Goal: Find specific page/section: Find specific page/section

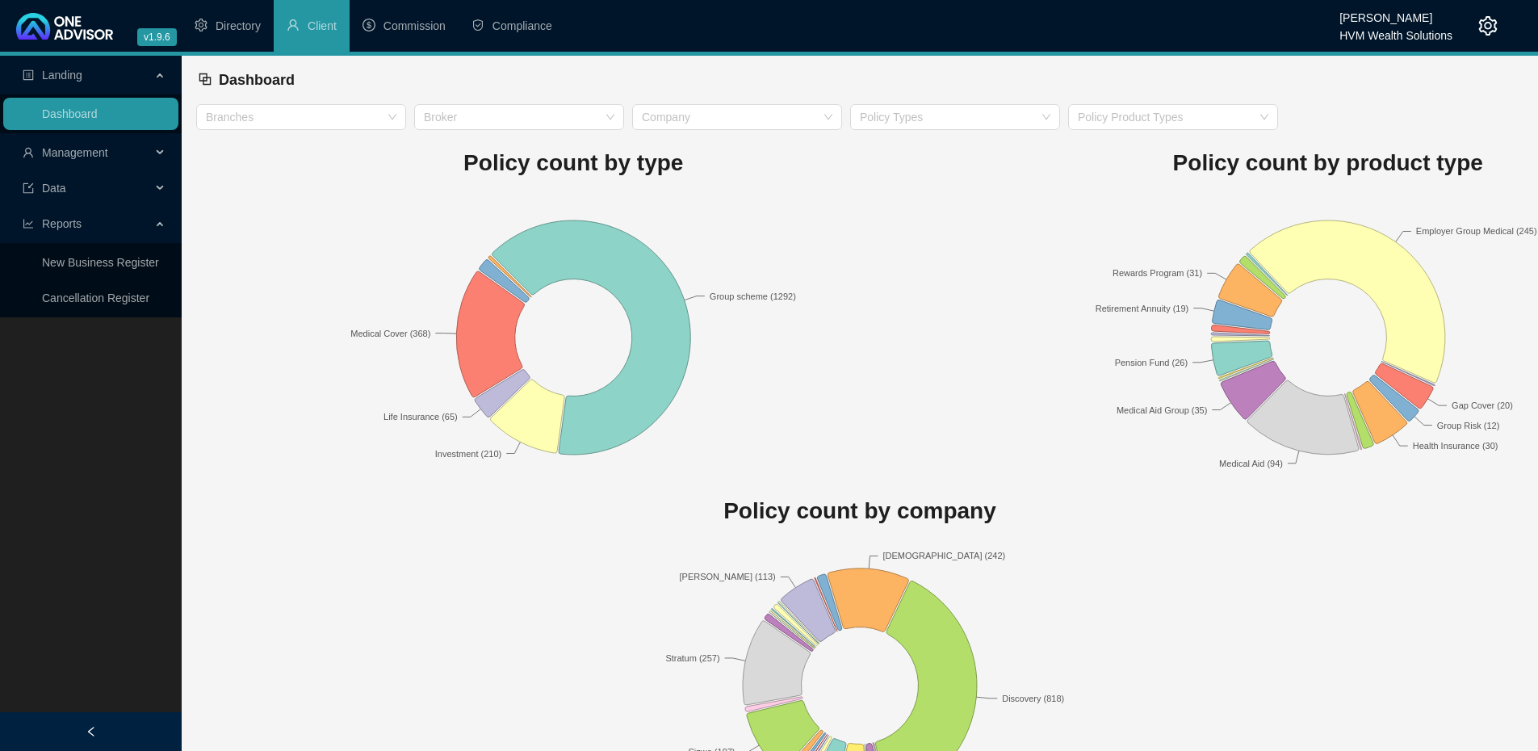
click at [1492, 22] on icon "setting" at bounding box center [1487, 25] width 19 height 19
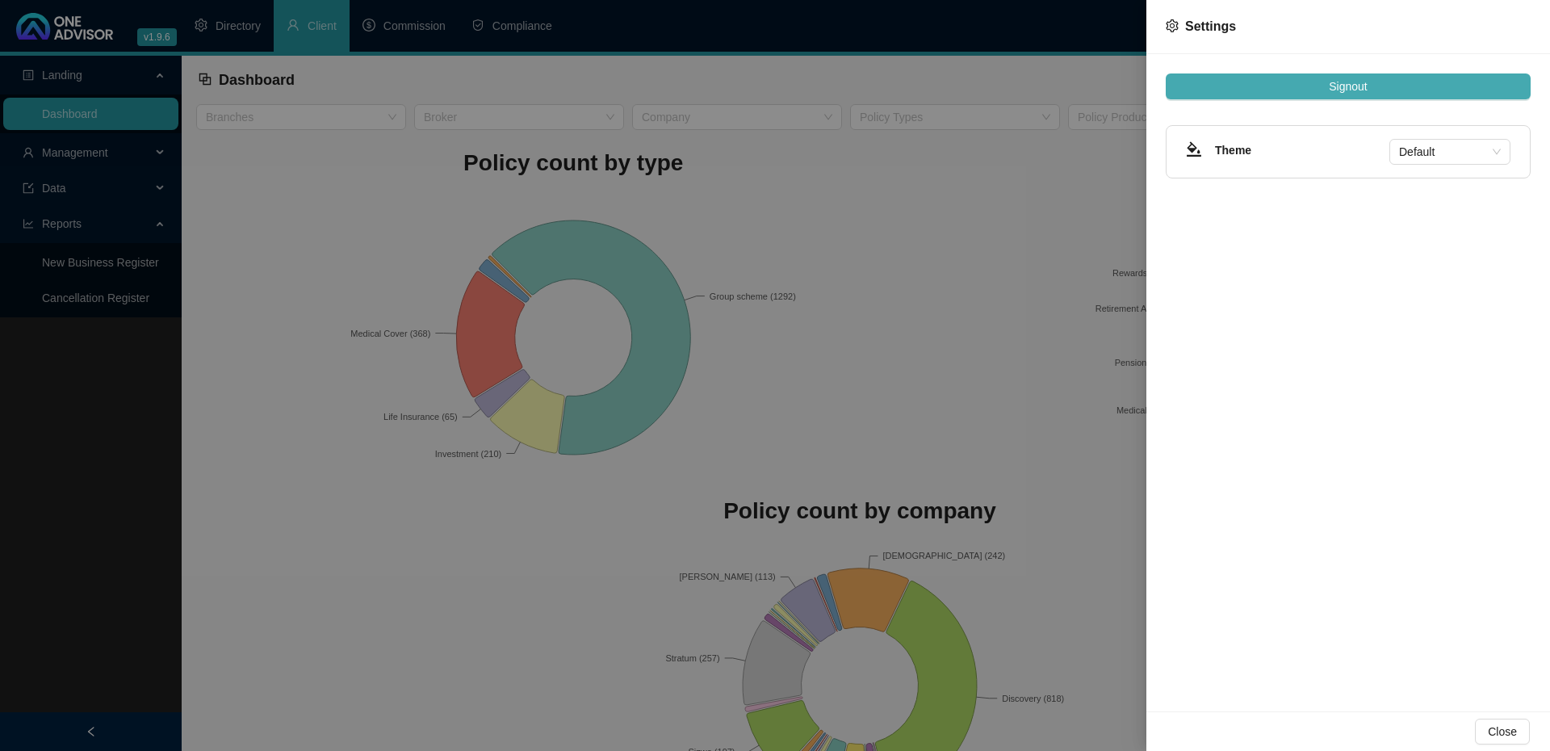
click at [1453, 90] on button "Signout" at bounding box center [1348, 86] width 365 height 26
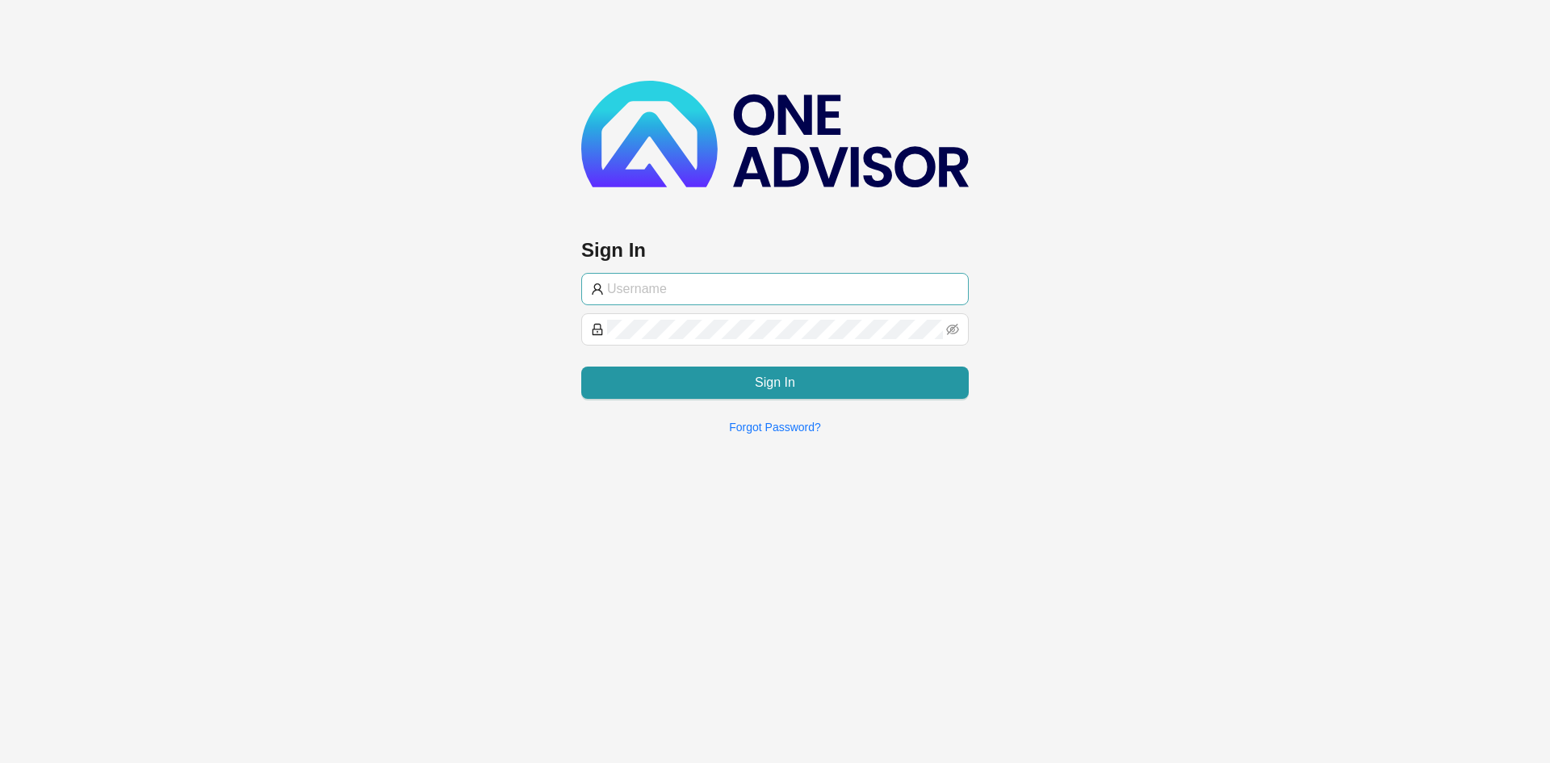
click at [714, 296] on input "text" at bounding box center [783, 288] width 352 height 19
type input "[PERSON_NAME]@hvmws"
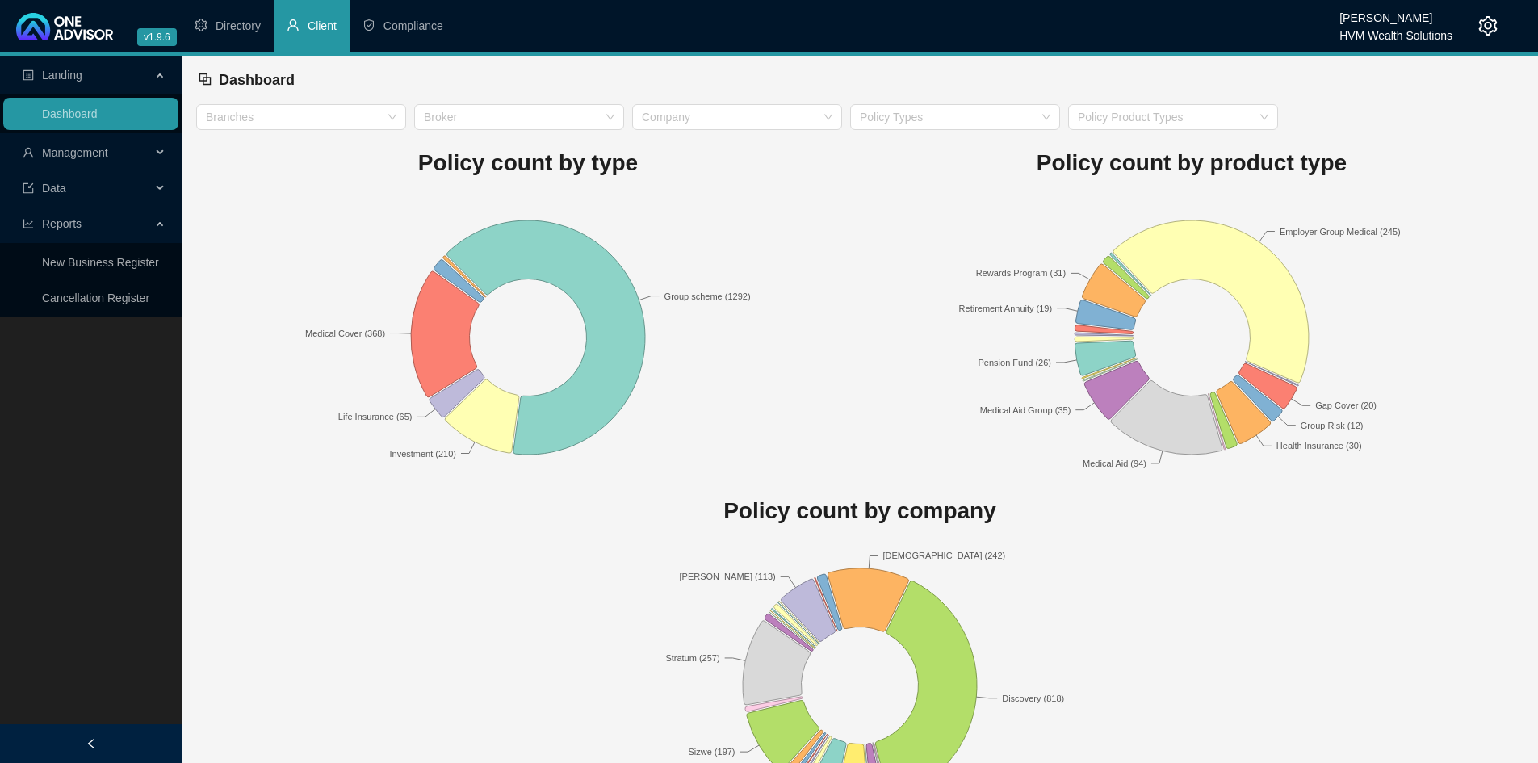
click at [296, 36] on li "Client" at bounding box center [312, 26] width 76 height 52
click at [167, 157] on div "Management" at bounding box center [90, 152] width 175 height 32
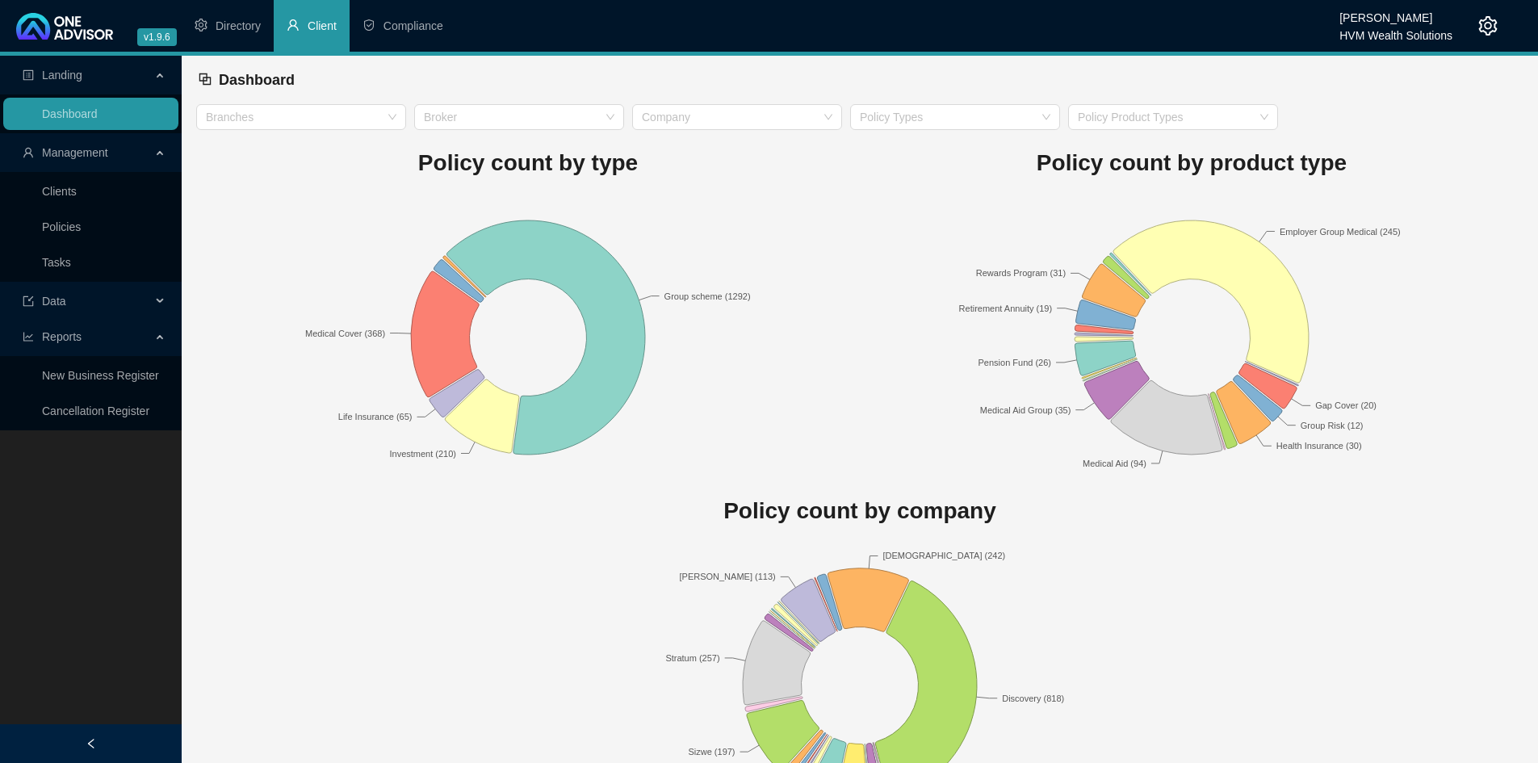
click at [90, 170] on li "Management Clients Policies Tasks" at bounding box center [91, 208] width 182 height 145
click at [77, 185] on link "Clients" at bounding box center [59, 191] width 35 height 13
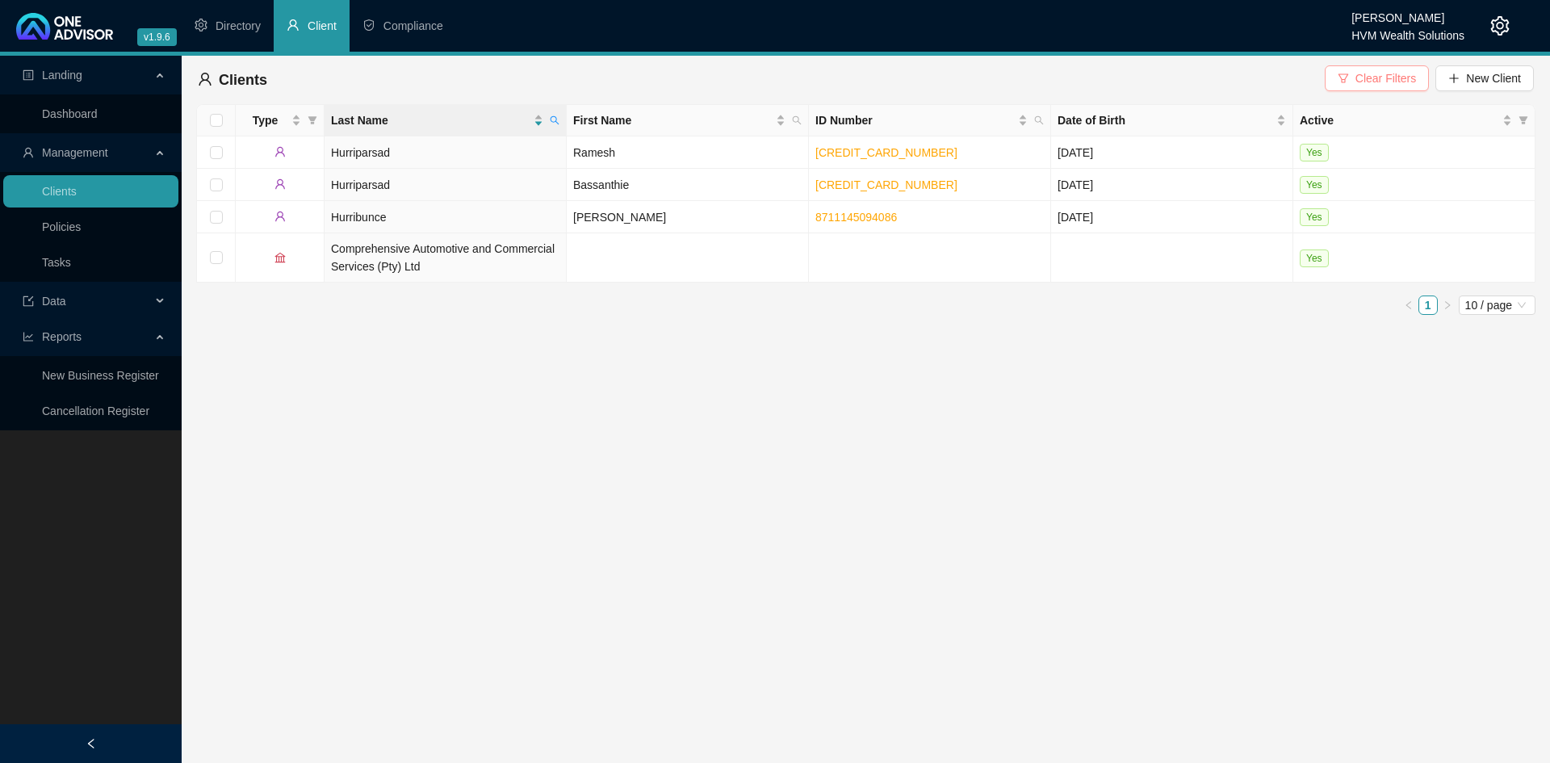
click at [1386, 76] on span "Clear Filters" at bounding box center [1386, 78] width 61 height 18
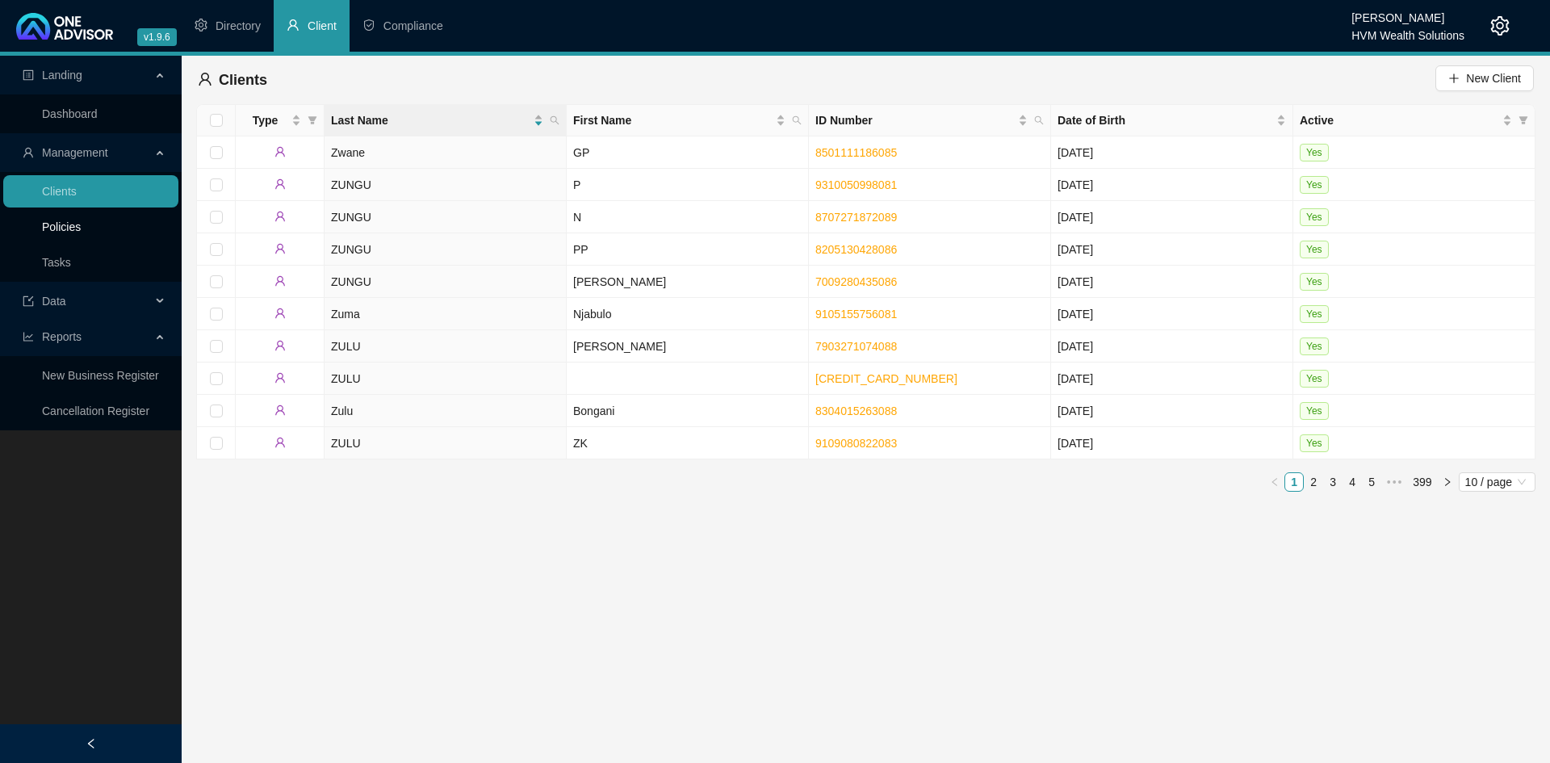
click at [81, 231] on link "Policies" at bounding box center [61, 226] width 39 height 13
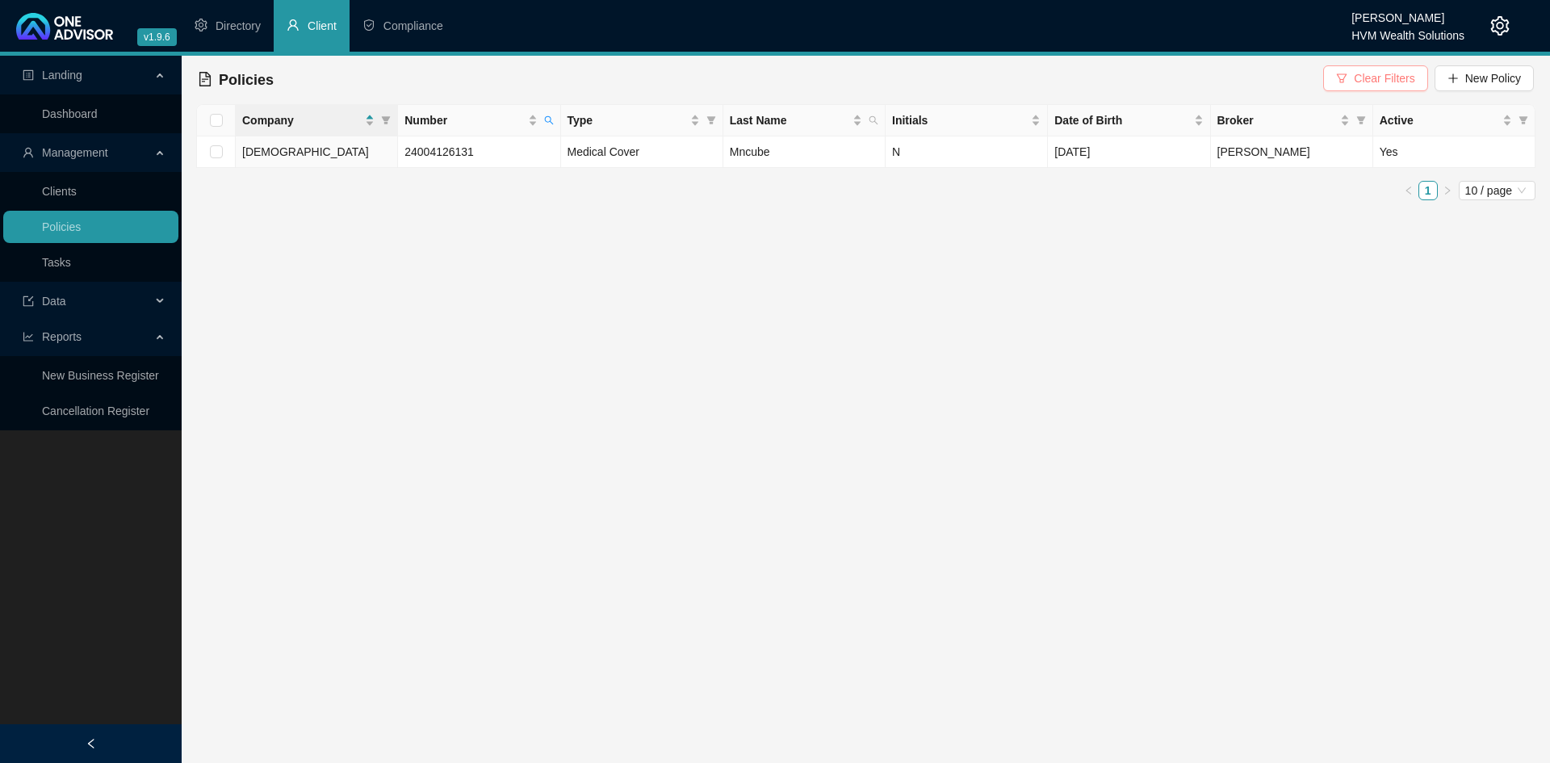
click at [1370, 72] on span "Clear Filters" at bounding box center [1384, 78] width 61 height 18
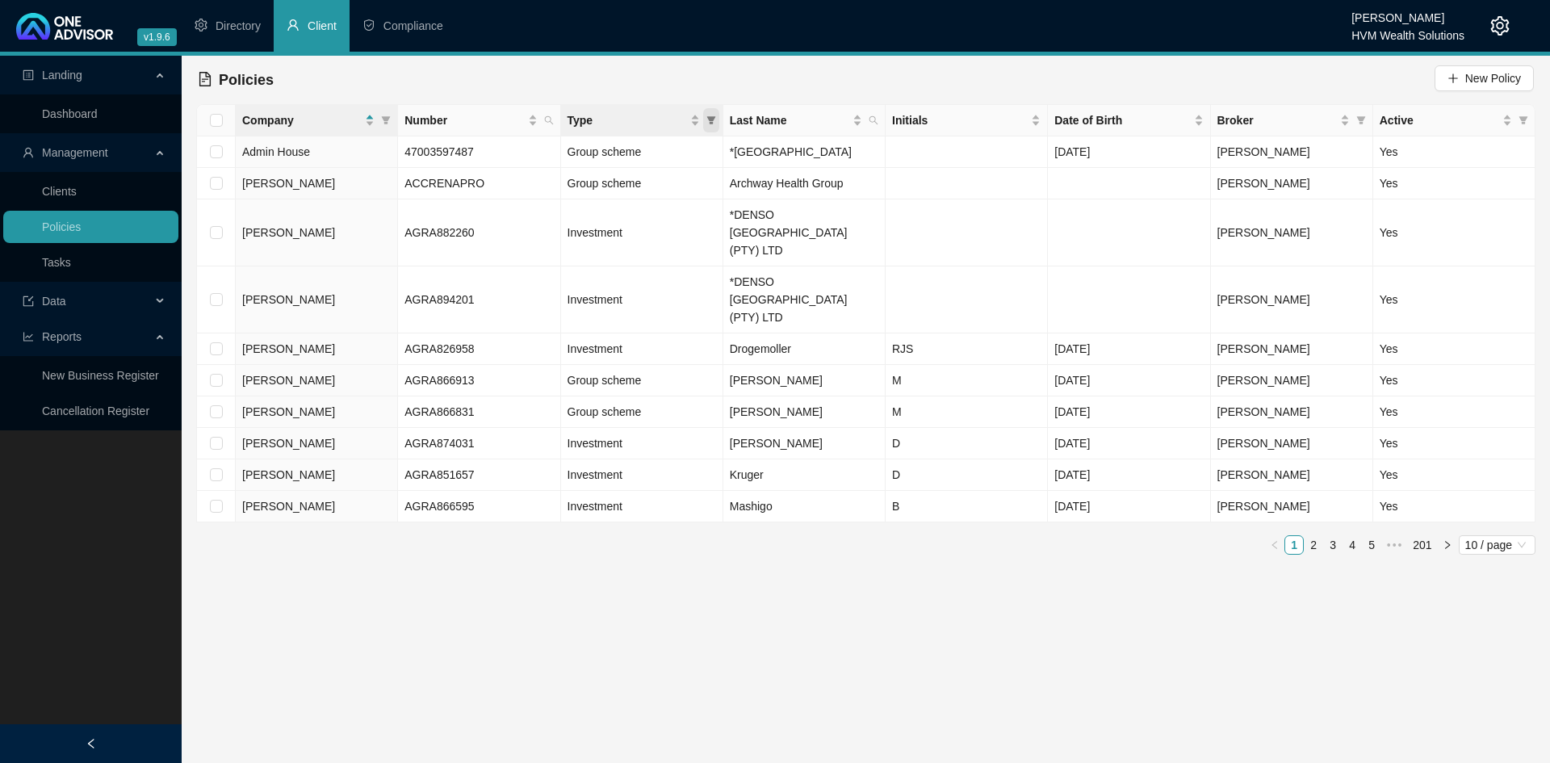
click at [711, 119] on icon "filter" at bounding box center [710, 120] width 9 height 8
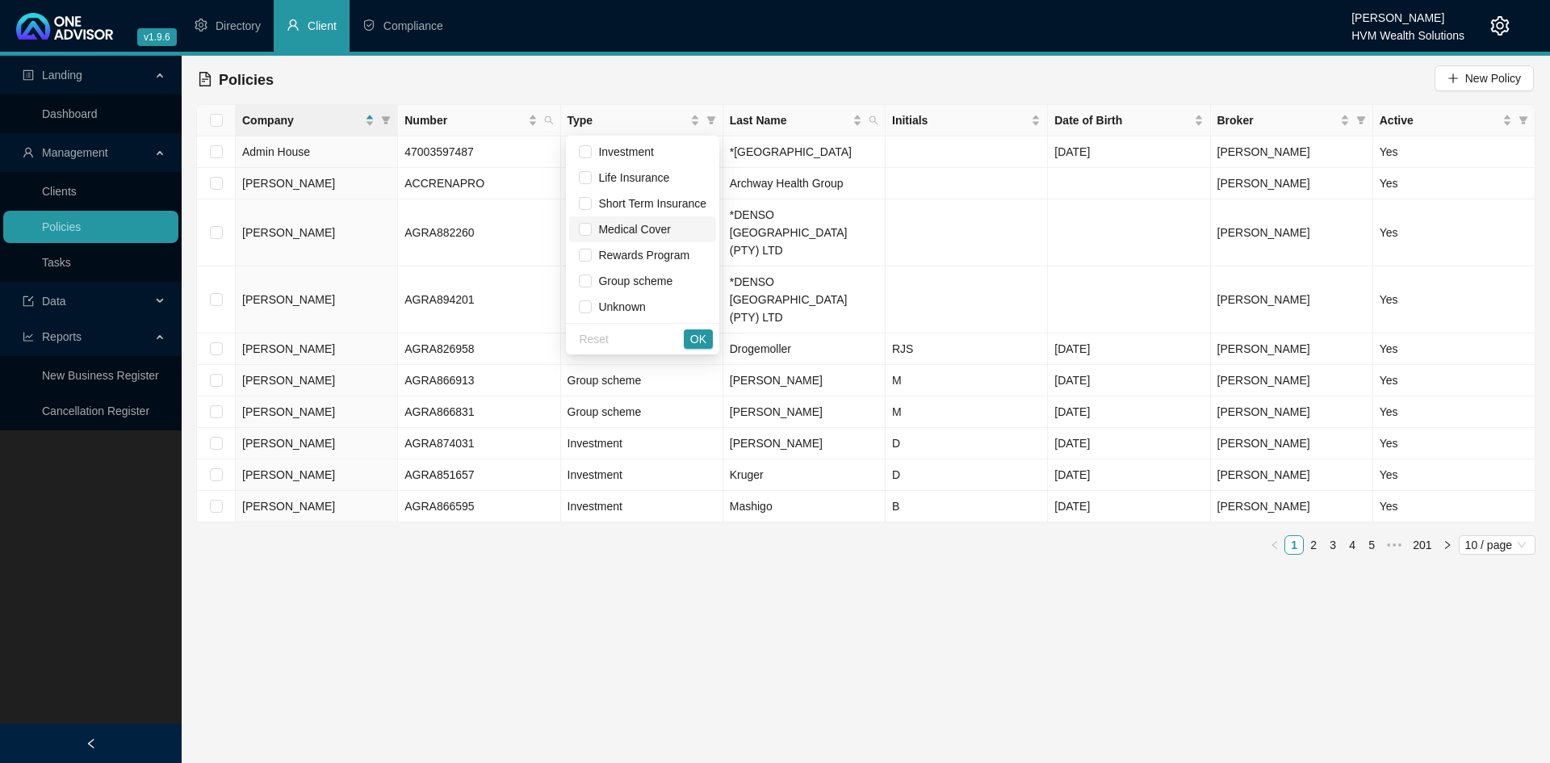
click at [636, 224] on span "Medical Cover" at bounding box center [631, 229] width 78 height 13
checkbox input "true"
click at [705, 351] on div "Reset OK" at bounding box center [642, 338] width 153 height 31
click at [698, 337] on span "OK" at bounding box center [698, 339] width 16 height 18
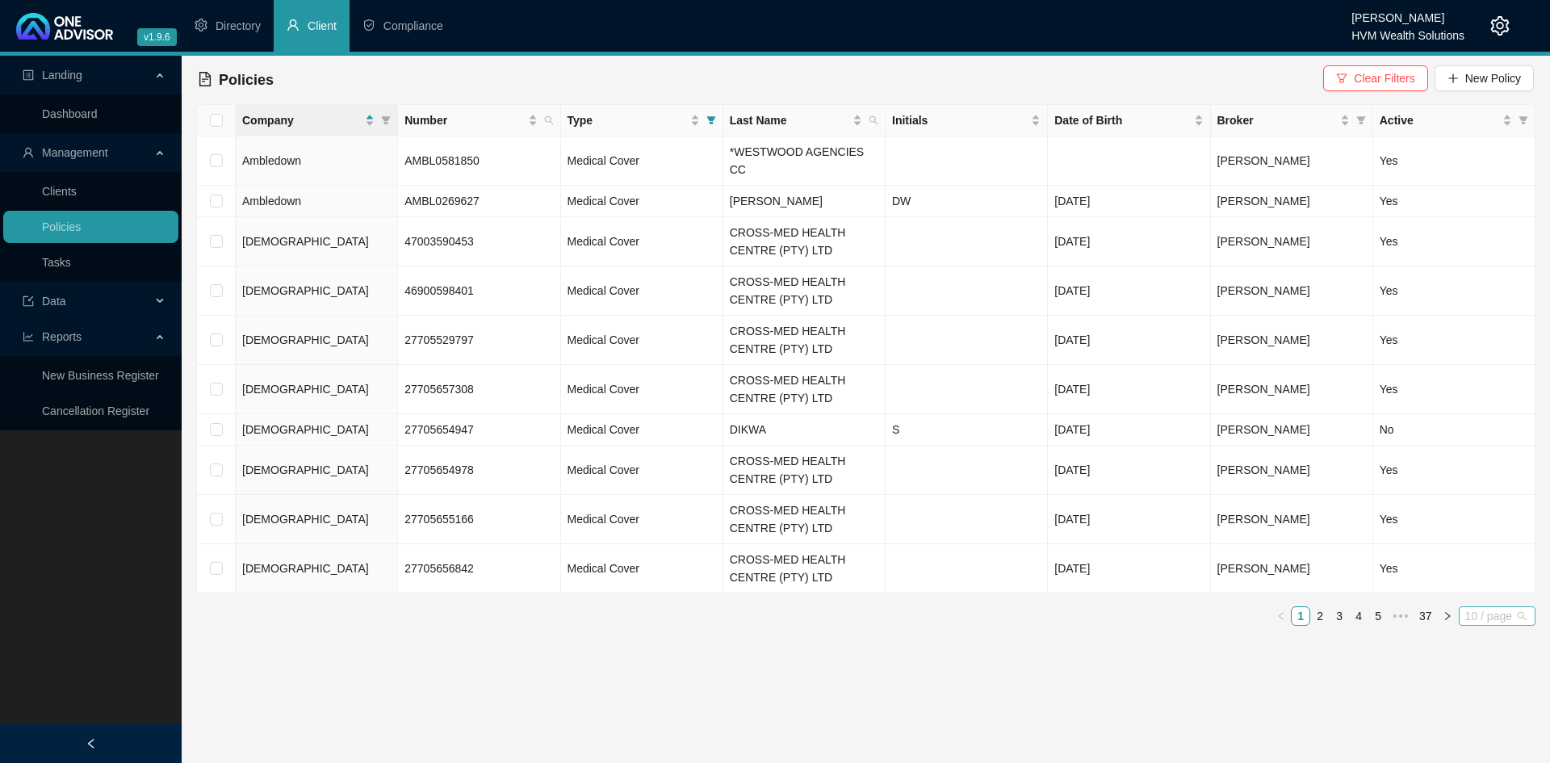
click at [1491, 607] on span "10 / page" at bounding box center [1497, 616] width 64 height 18
click at [1499, 662] on div "20 / page" at bounding box center [1498, 671] width 53 height 18
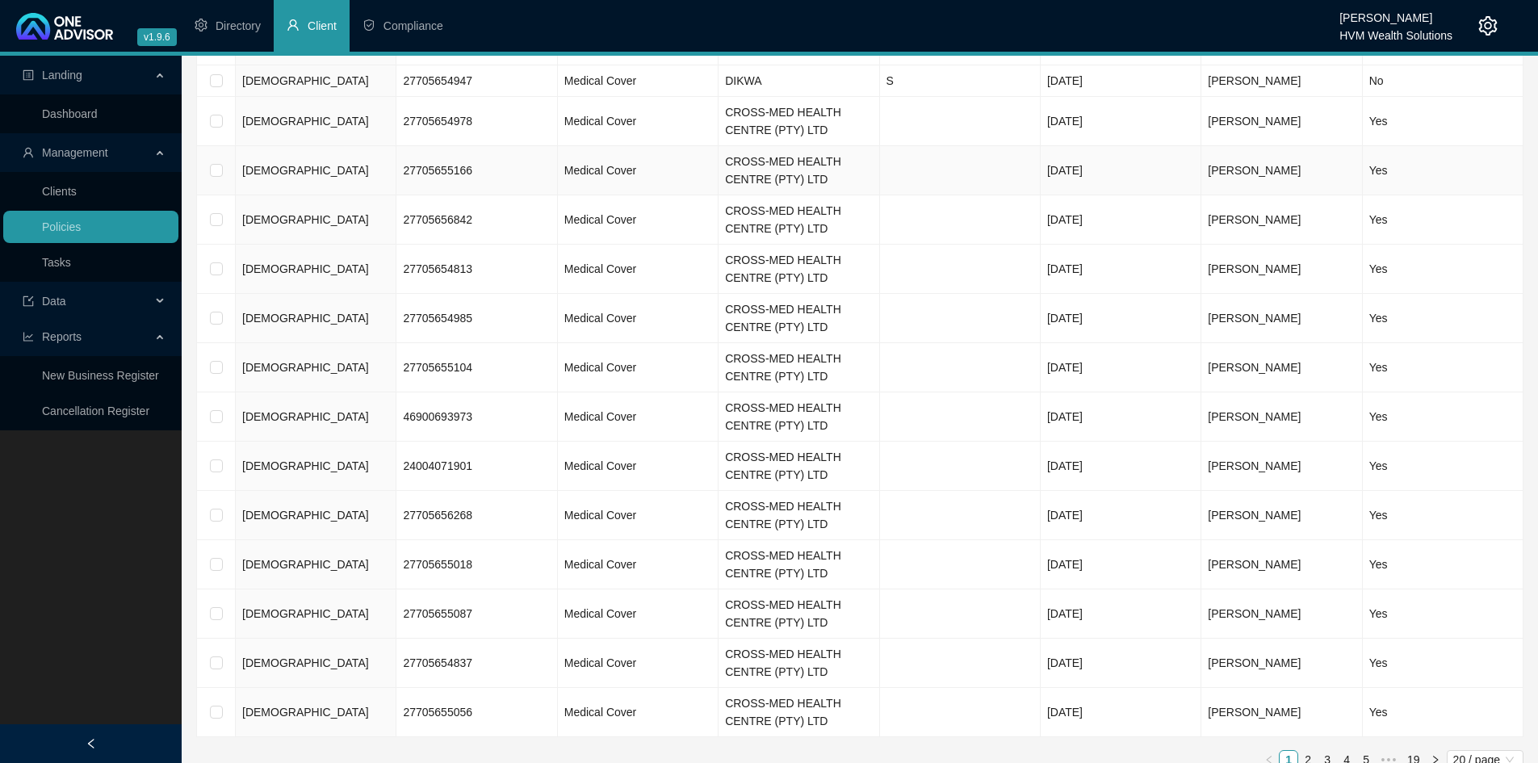
scroll to position [350, 0]
click at [1435, 753] on icon "right" at bounding box center [1436, 758] width 10 height 10
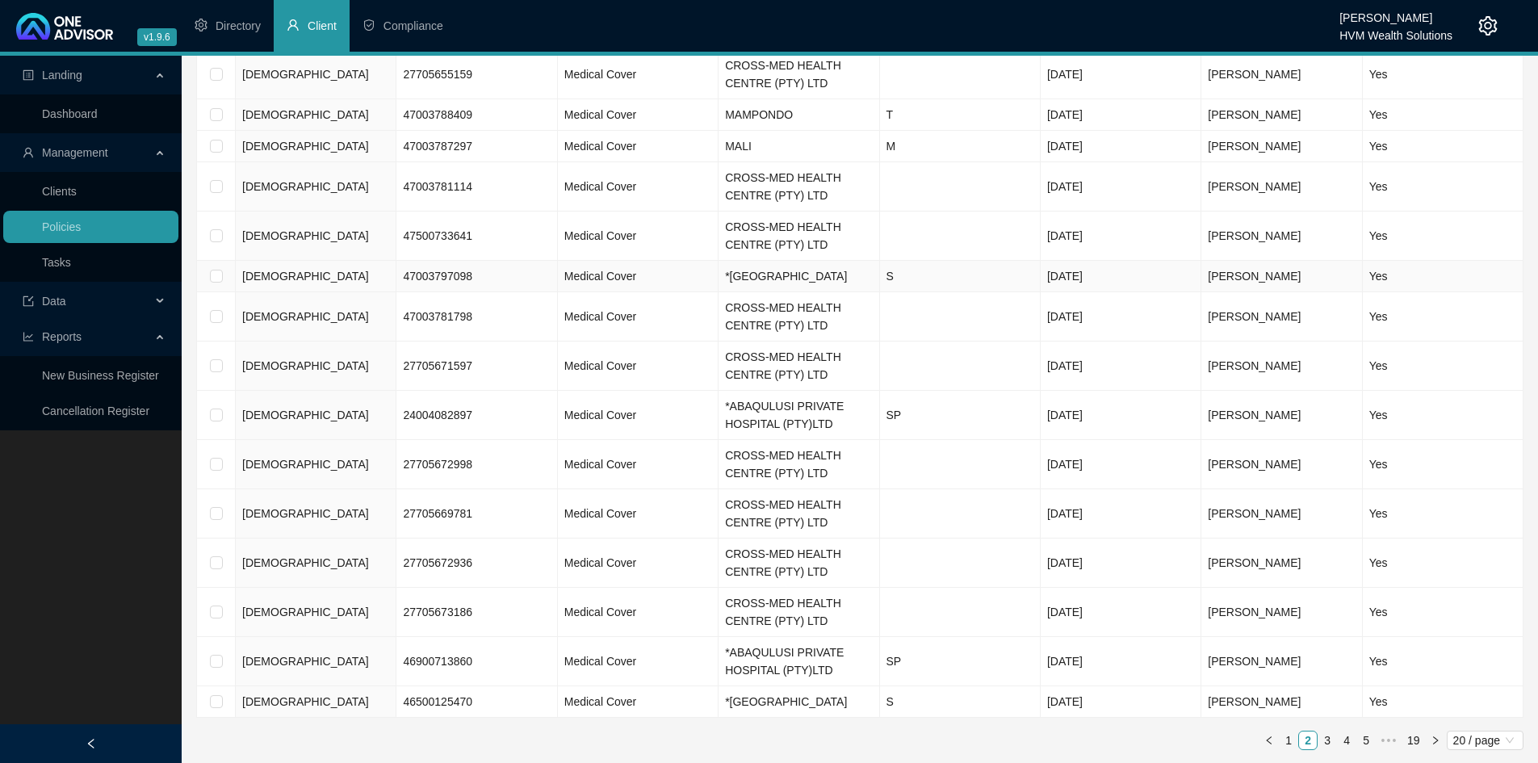
scroll to position [368, 0]
click at [1333, 744] on link "3" at bounding box center [1328, 741] width 18 height 18
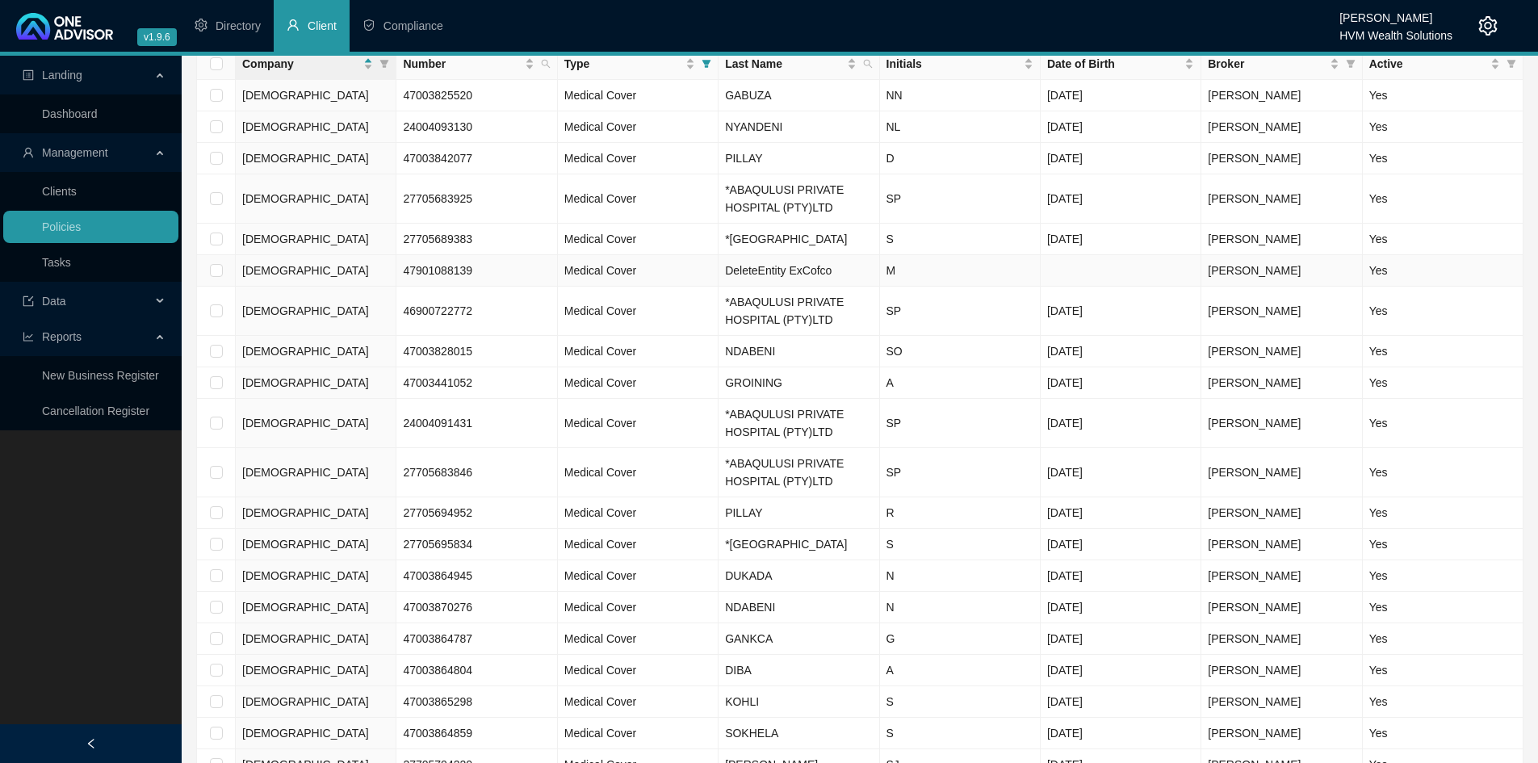
scroll to position [155, 0]
